Goal: Transaction & Acquisition: Purchase product/service

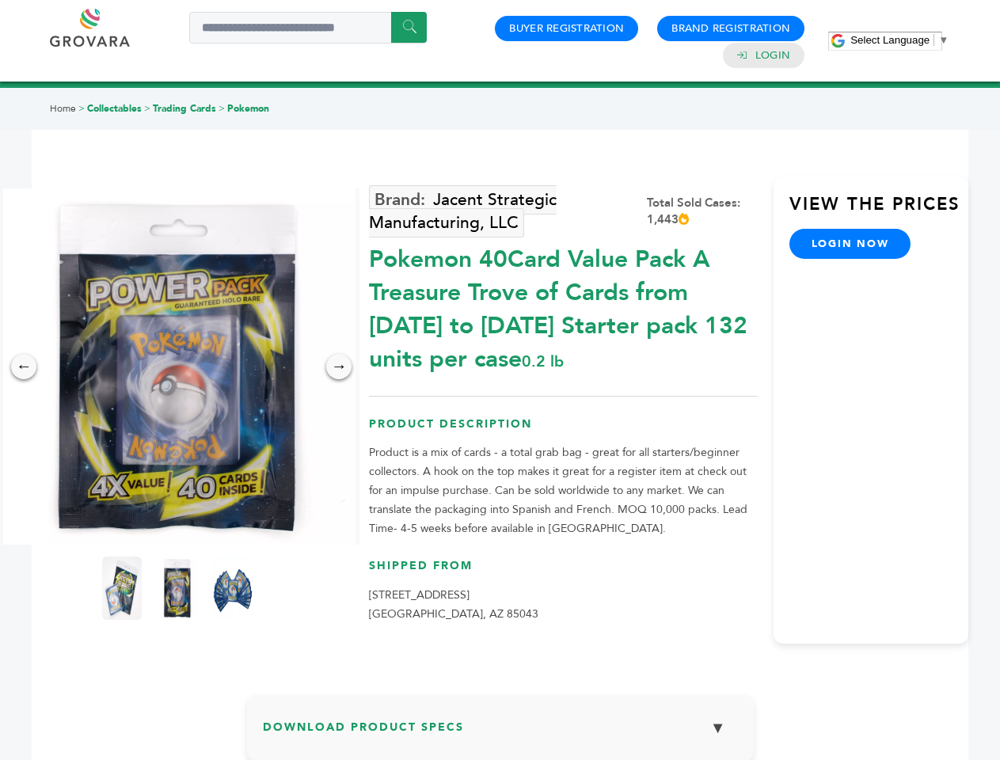
click at [900, 40] on span "Select Language" at bounding box center [890, 40] width 79 height 12
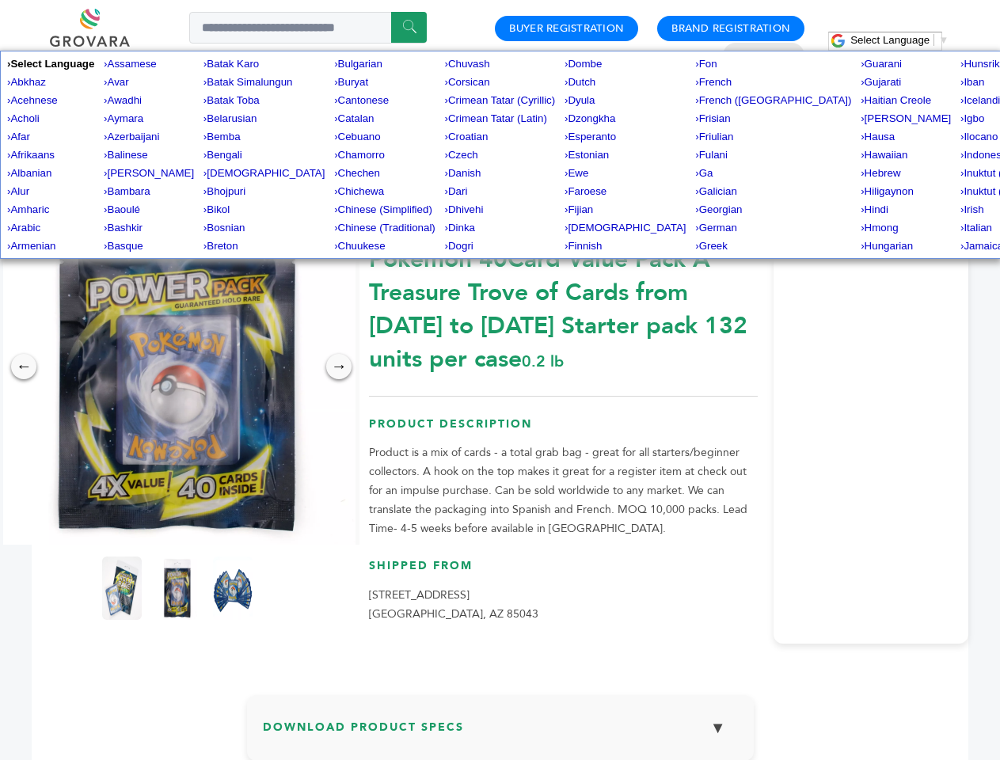
click at [177, 367] on img at bounding box center [177, 367] width 356 height 356
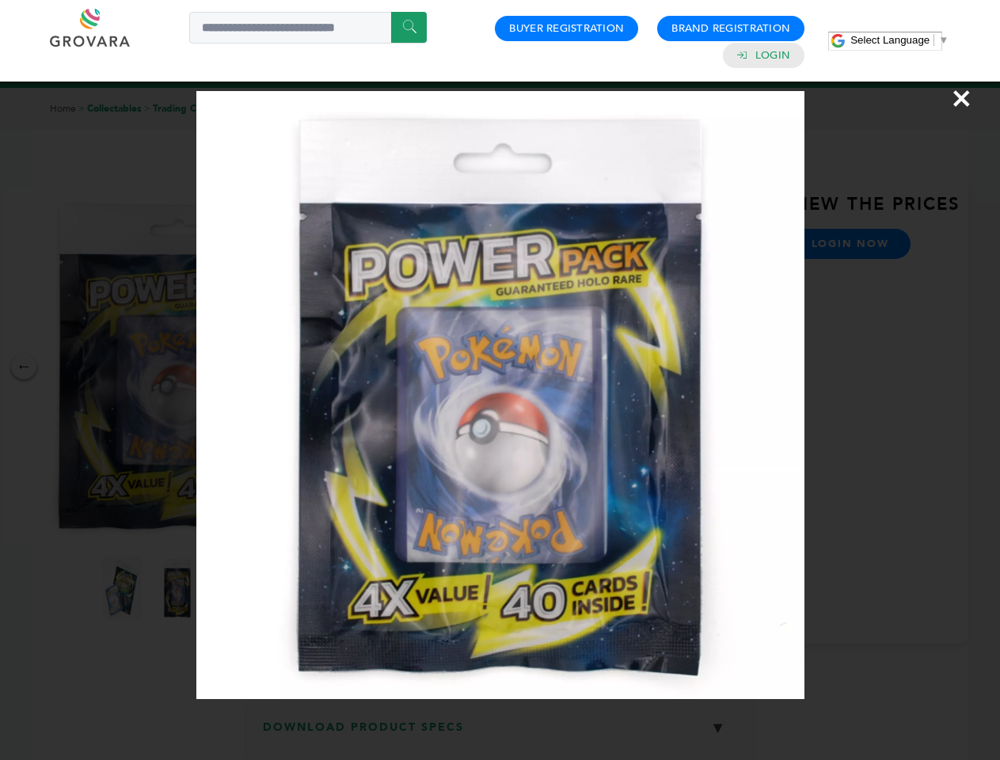
click at [24, 367] on div "×" at bounding box center [500, 380] width 1000 height 760
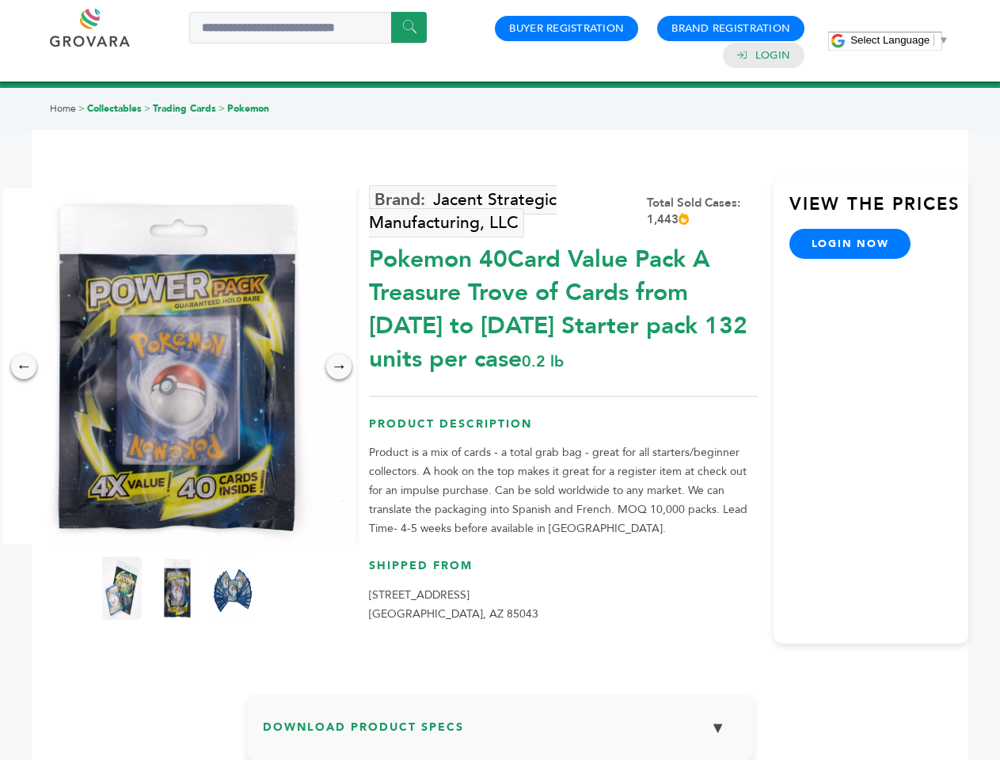
click at [339, 367] on div "→" at bounding box center [338, 366] width 25 height 25
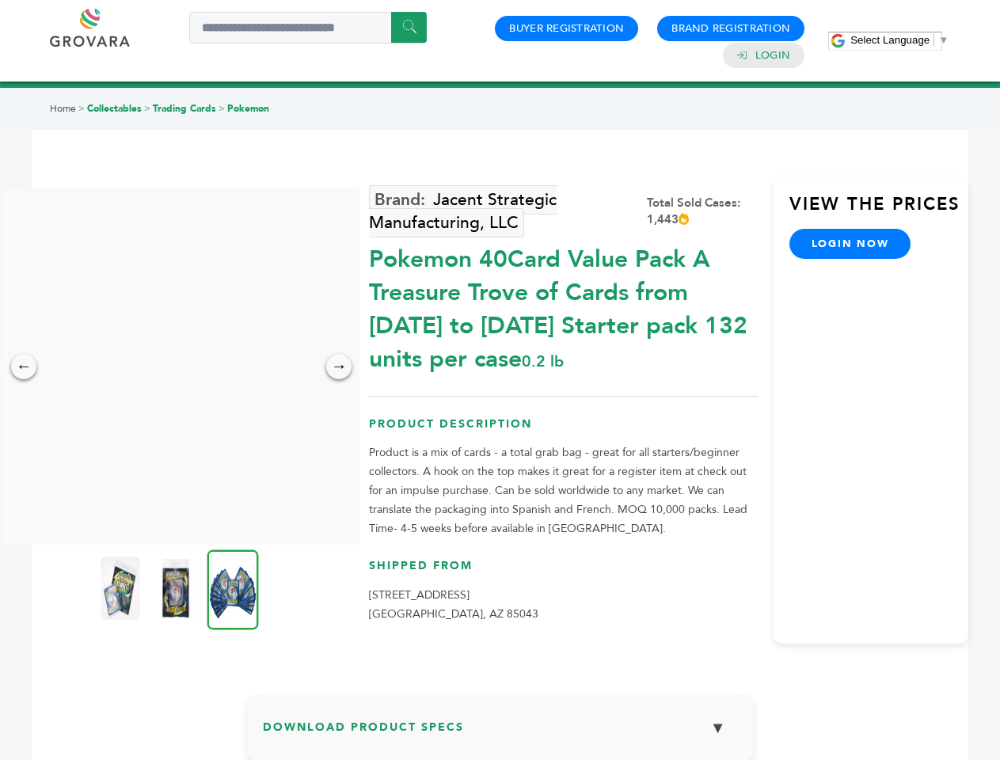
click at [122, 588] on img at bounding box center [121, 588] width 40 height 63
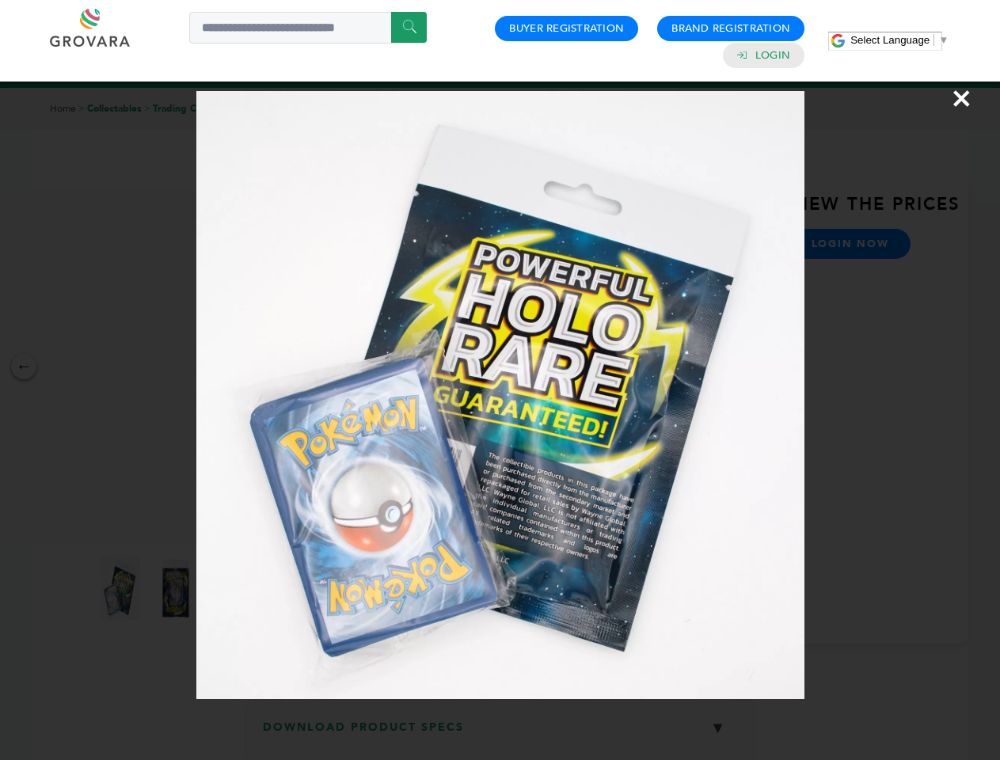
click at [177, 588] on div "×" at bounding box center [500, 380] width 1000 height 760
click at [233, 588] on img at bounding box center [233, 590] width 51 height 80
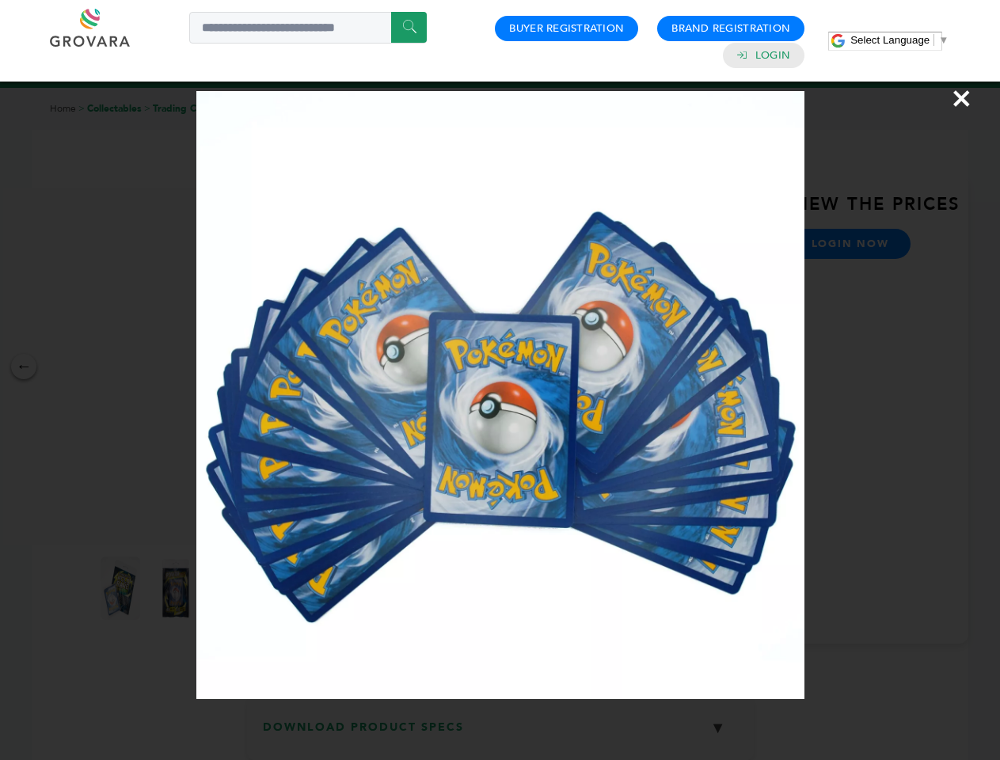
click at [501, 734] on div "×" at bounding box center [500, 380] width 1000 height 760
